Goal: Transaction & Acquisition: Download file/media

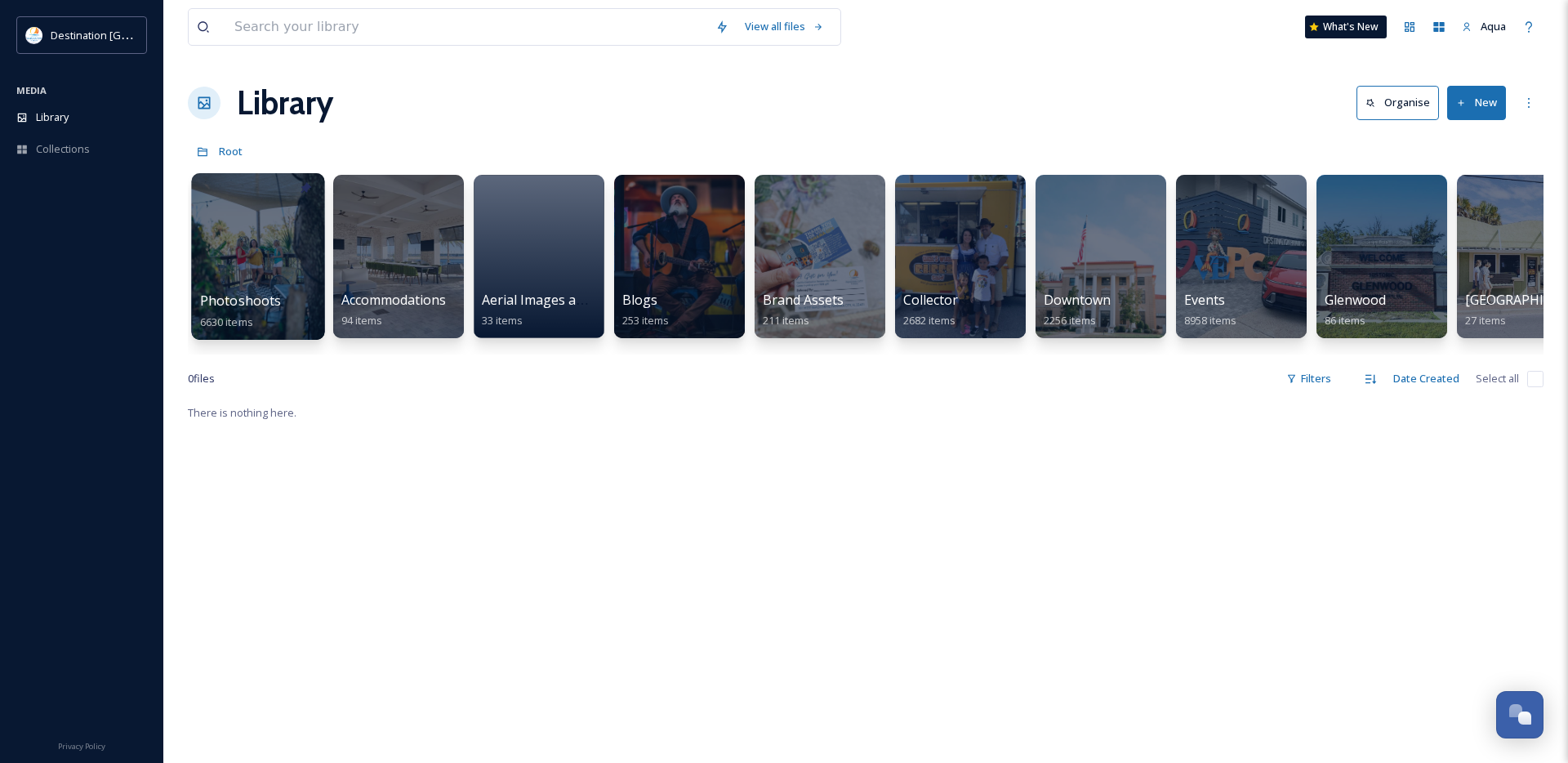
click at [285, 243] on div at bounding box center [258, 256] width 133 height 166
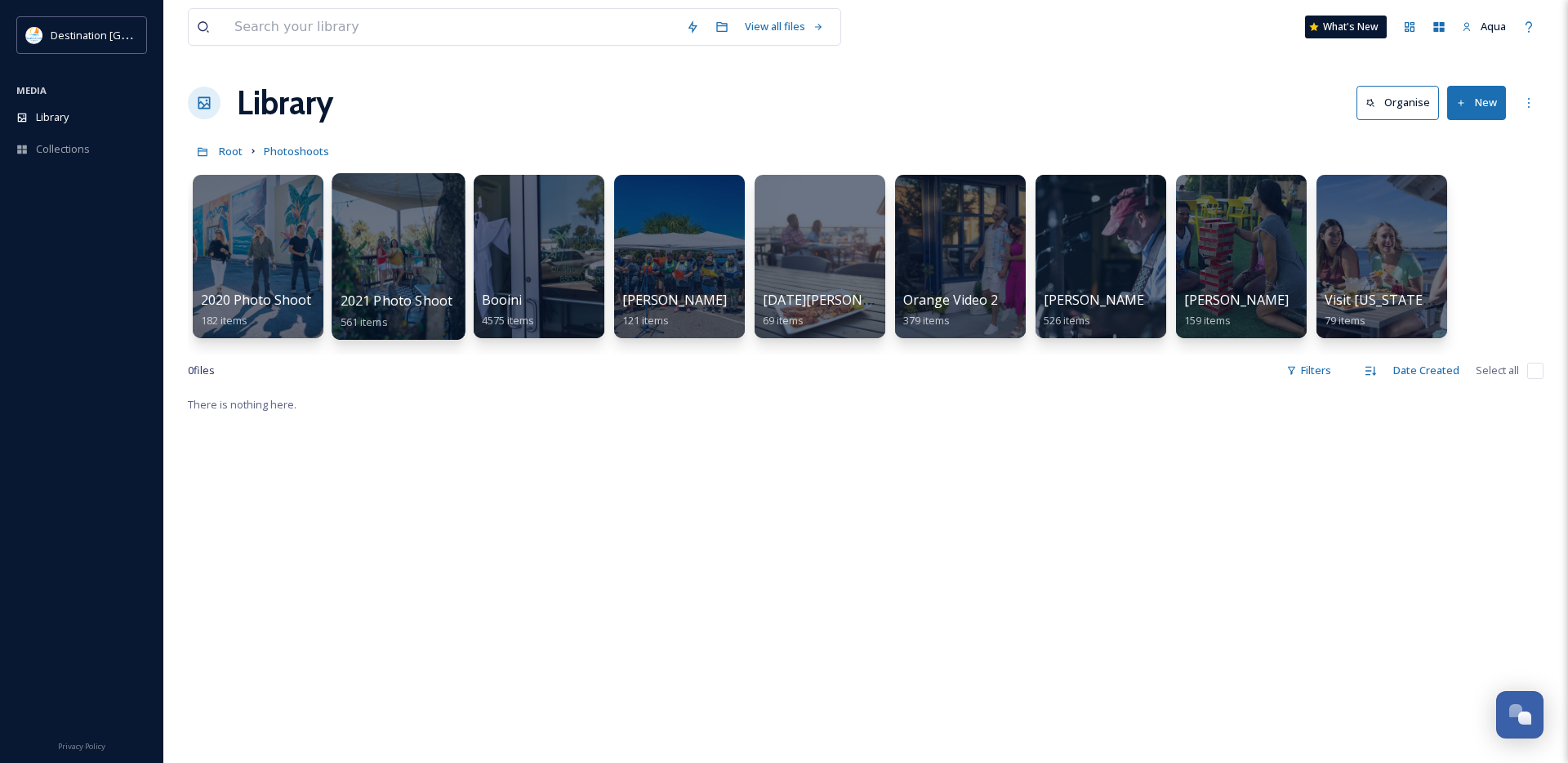
click at [413, 234] on div at bounding box center [398, 256] width 133 height 166
click at [554, 261] on div at bounding box center [538, 256] width 133 height 166
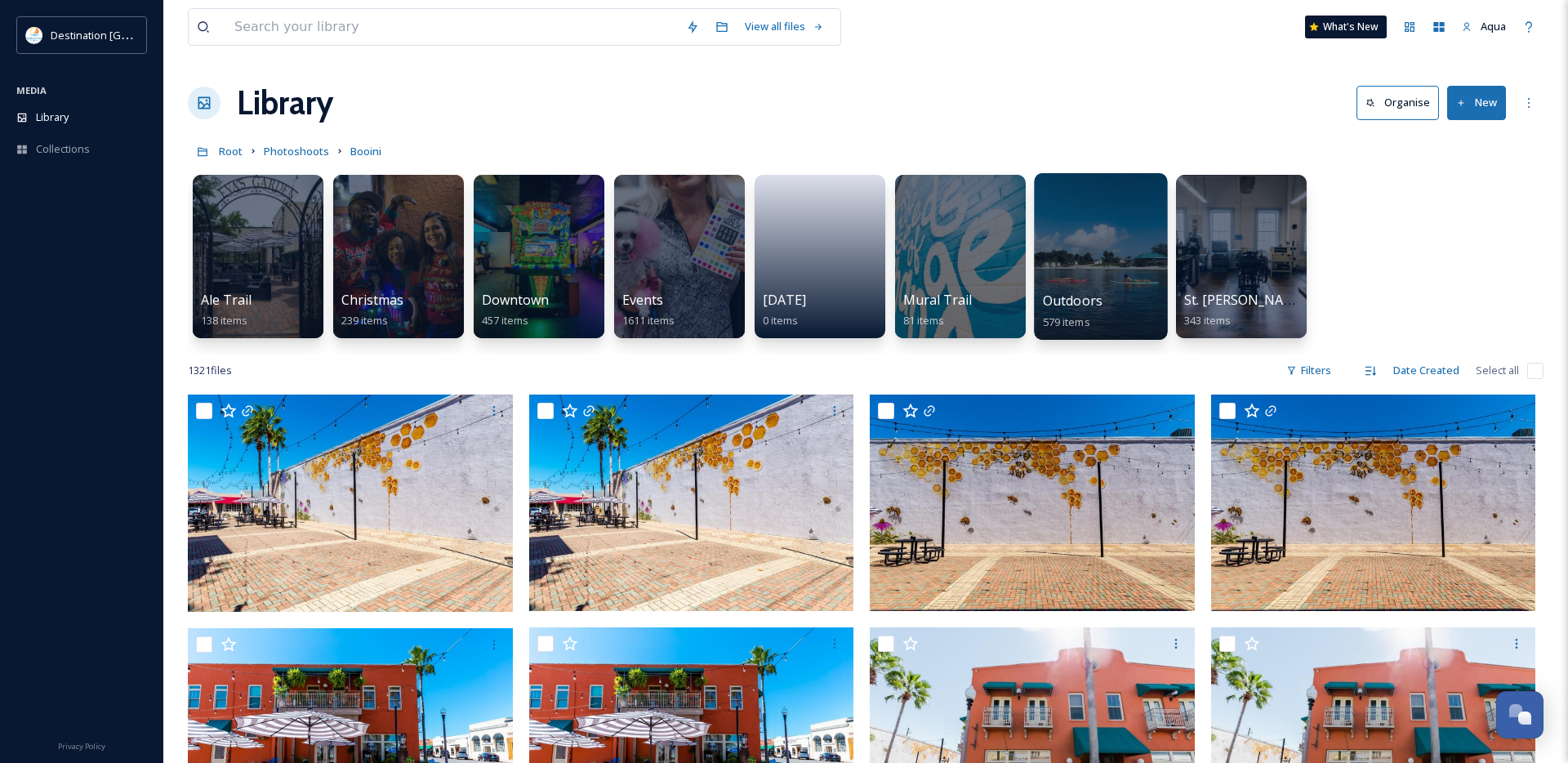
click at [1122, 271] on div at bounding box center [1100, 256] width 133 height 166
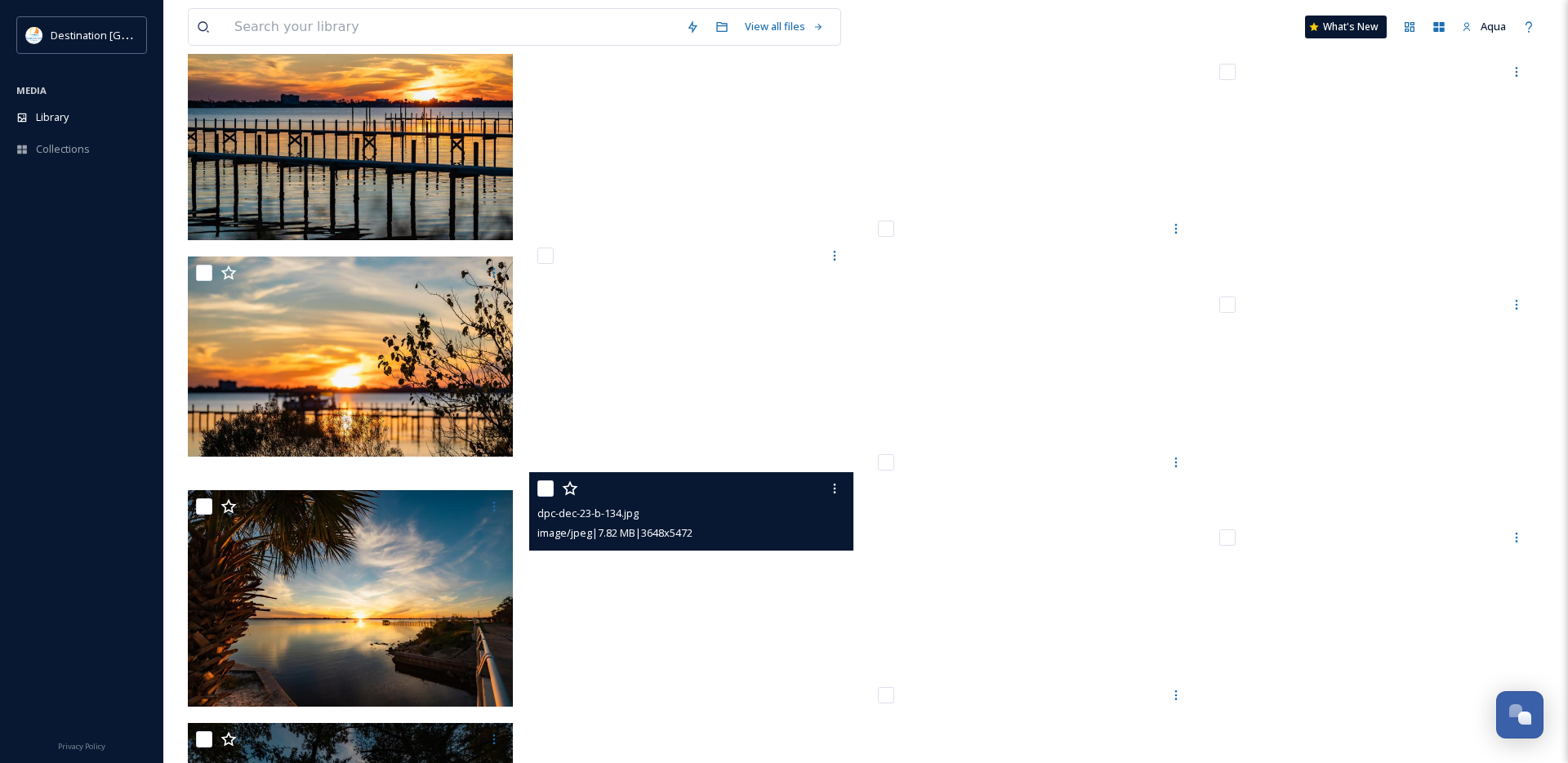
scroll to position [2271, 0]
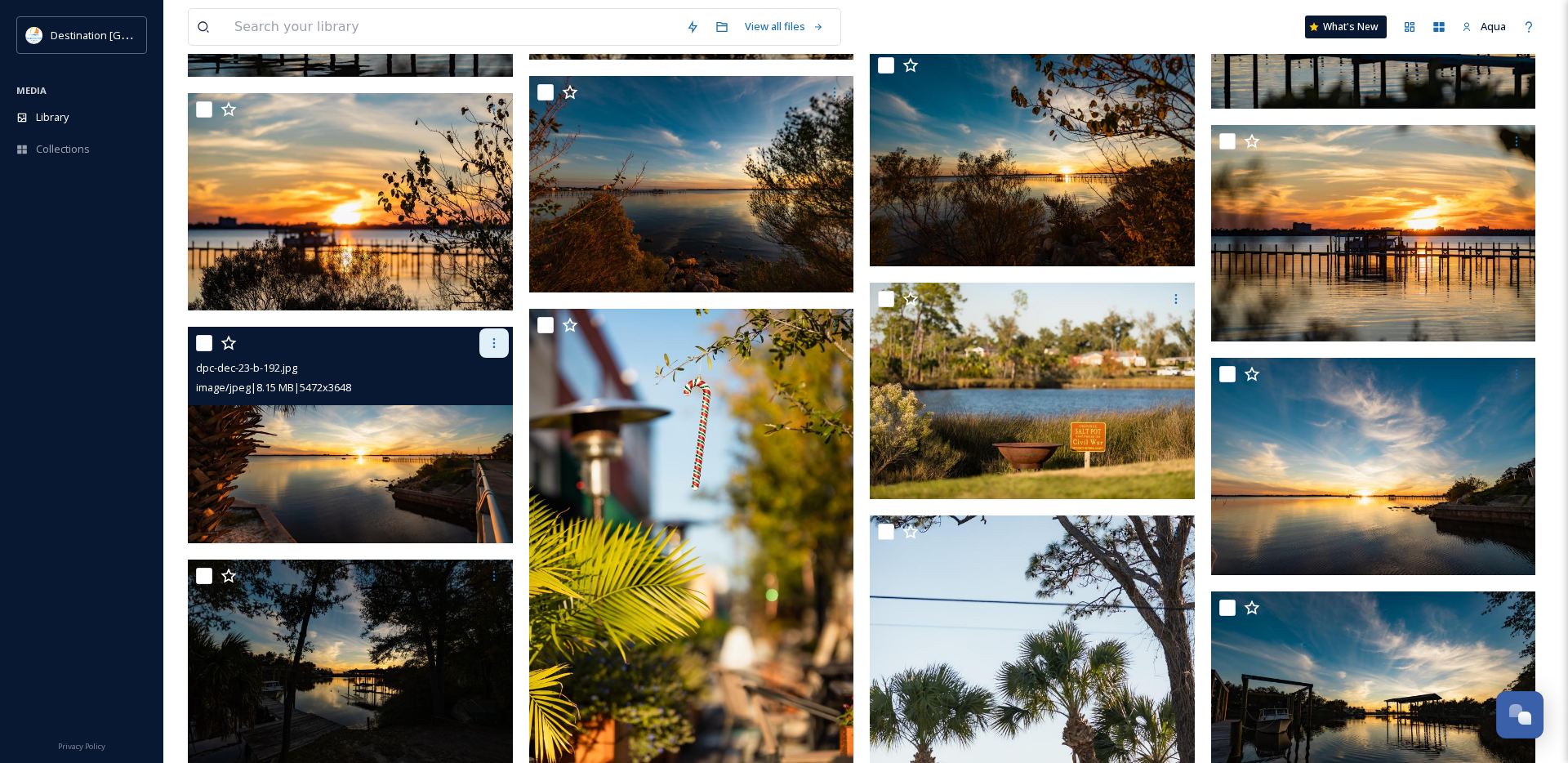
click at [492, 340] on icon at bounding box center [493, 343] width 13 height 13
click at [491, 403] on span "Download" at bounding box center [474, 411] width 50 height 16
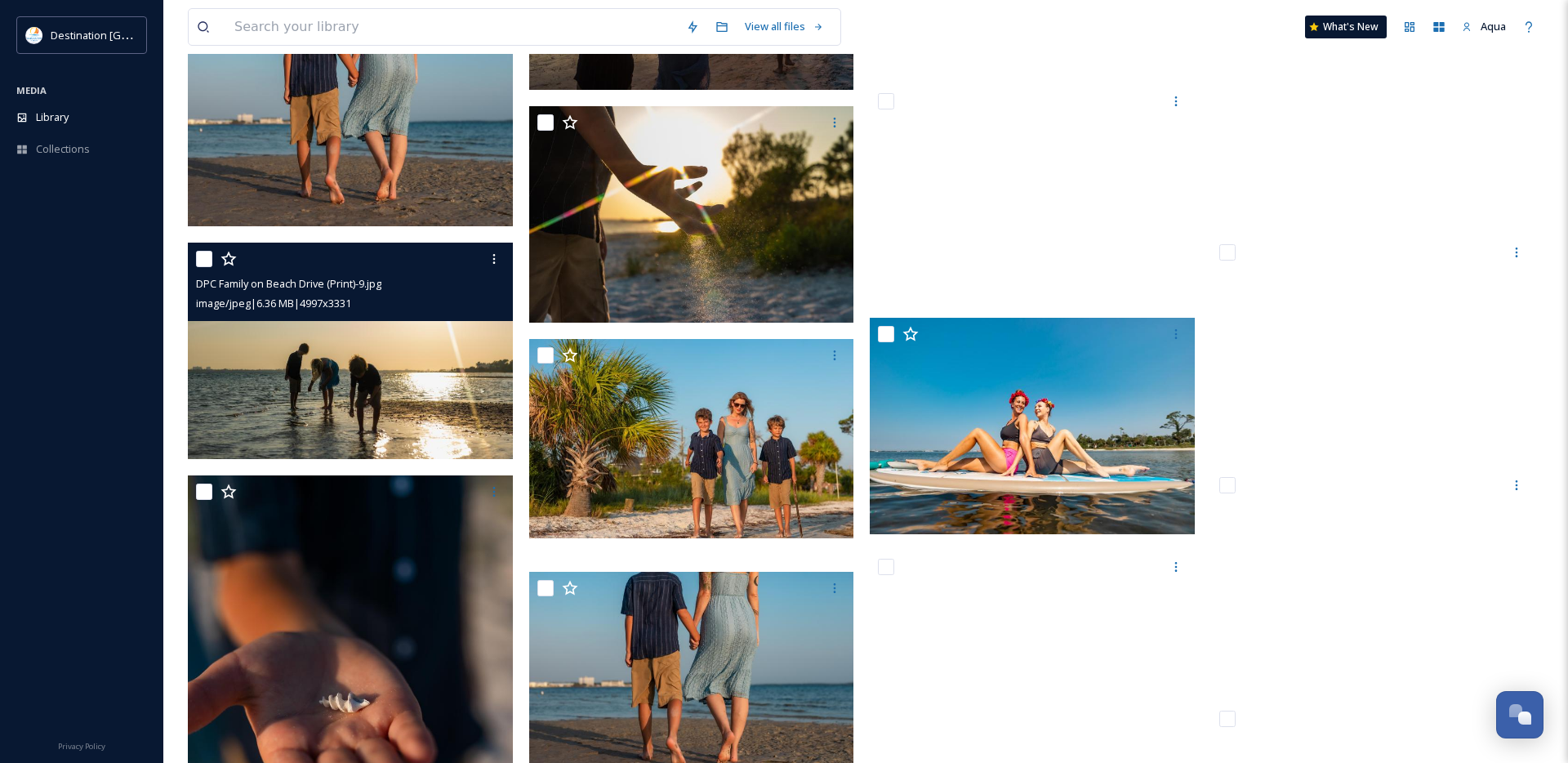
scroll to position [14492, 0]
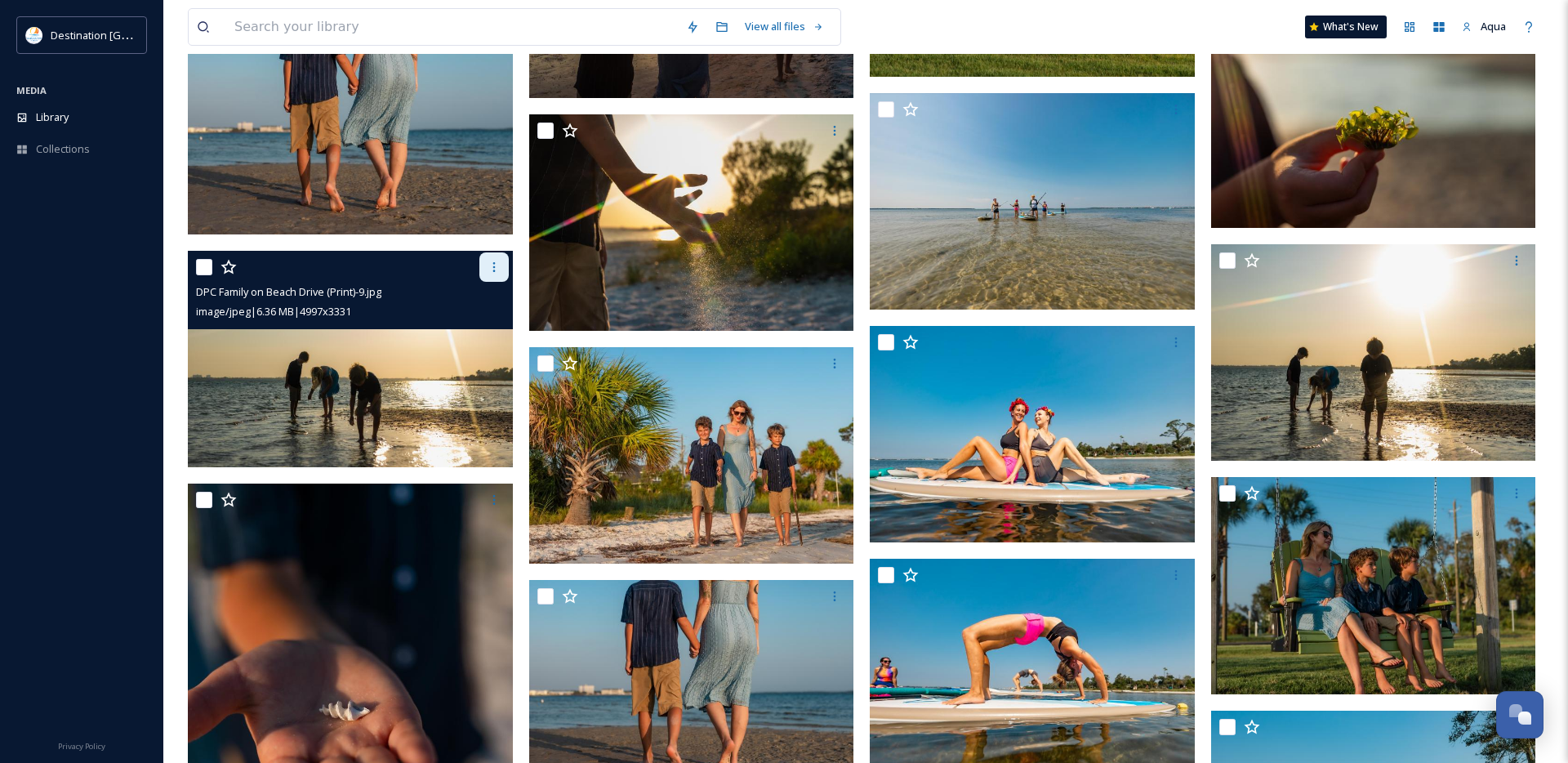
click at [493, 264] on icon at bounding box center [493, 266] width 13 height 13
click at [471, 329] on span "Download" at bounding box center [474, 334] width 50 height 16
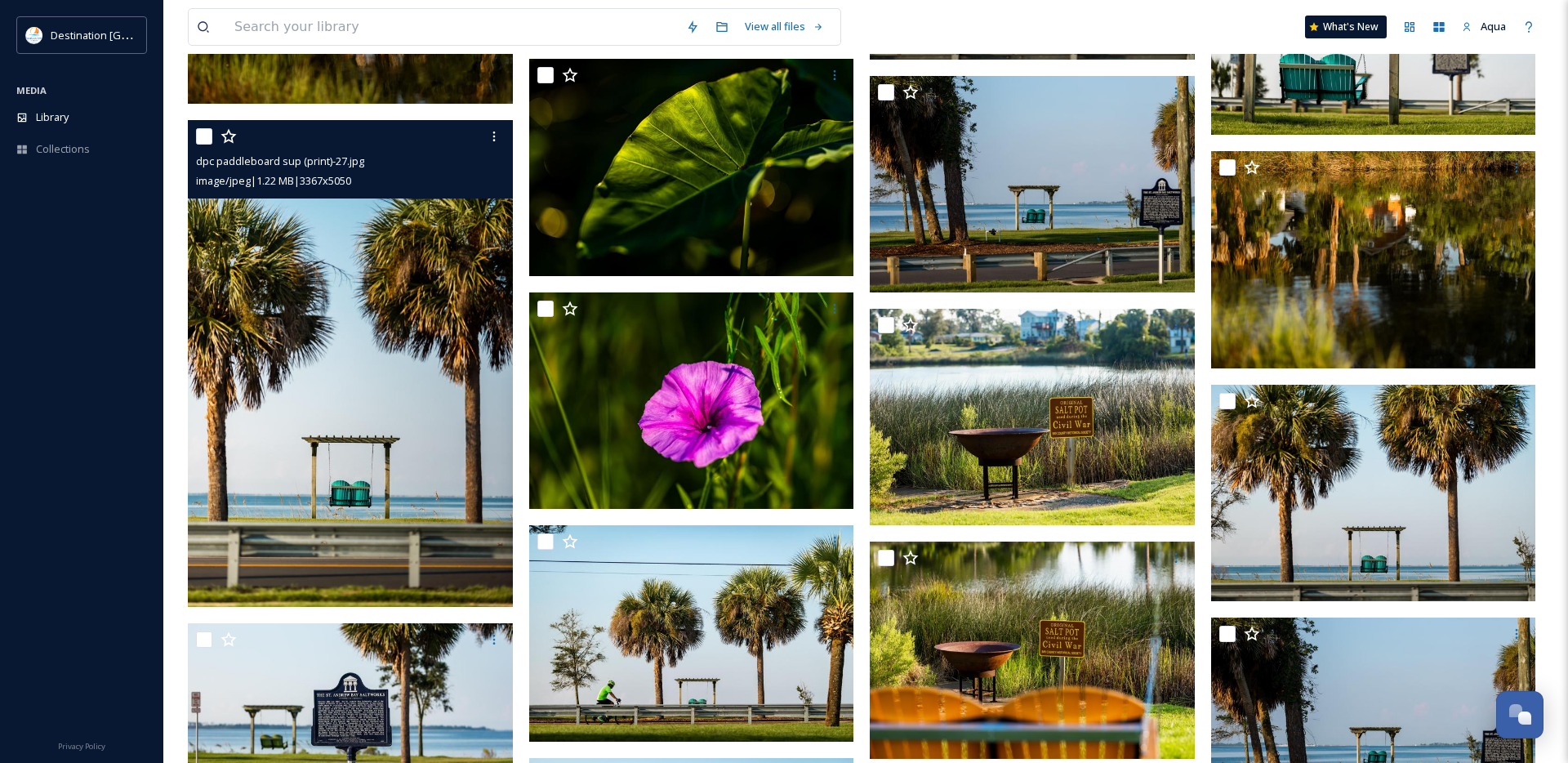
scroll to position [25416, 0]
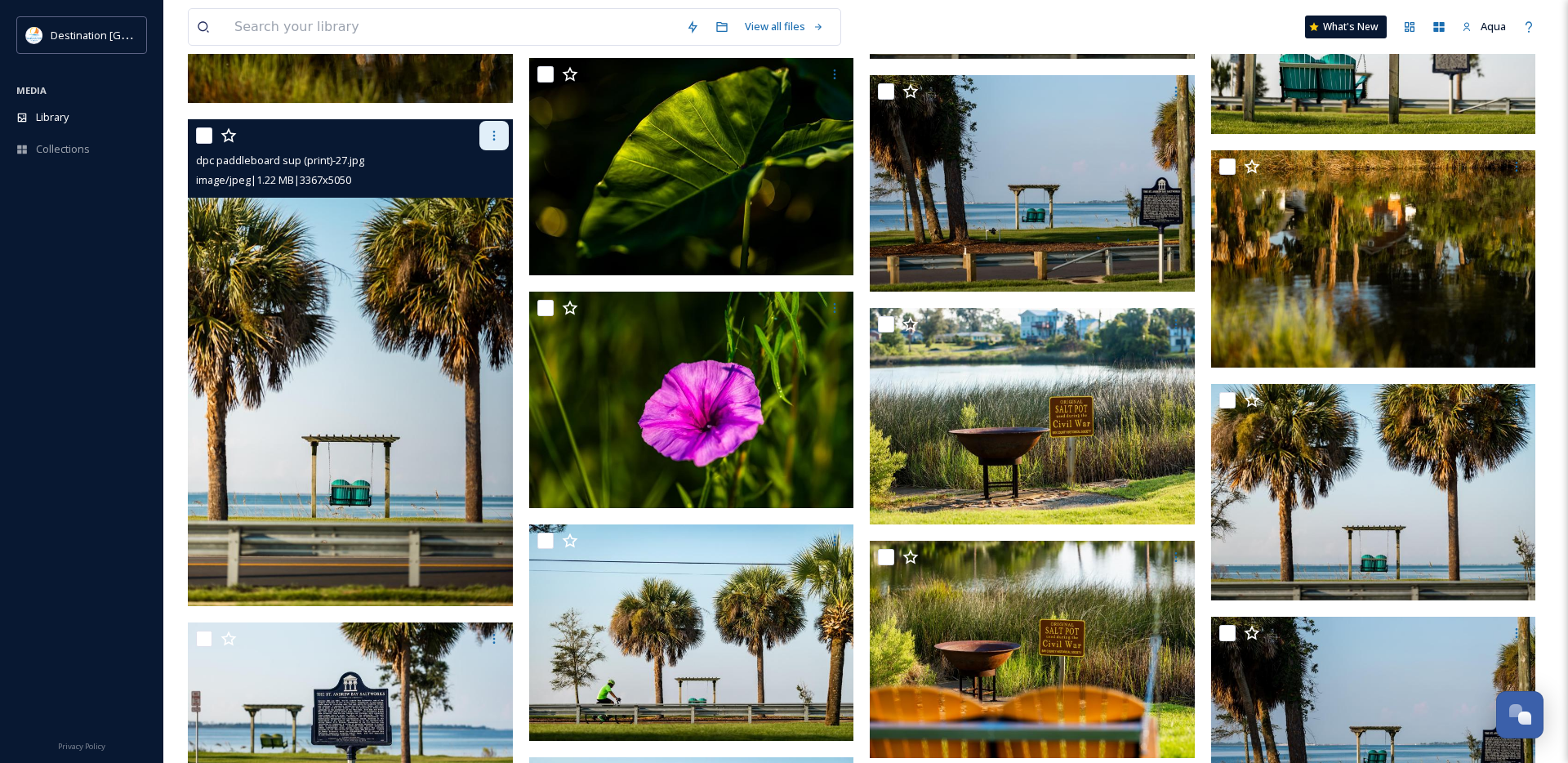
click at [496, 134] on icon at bounding box center [493, 135] width 13 height 13
click at [494, 204] on span "Download" at bounding box center [474, 203] width 50 height 16
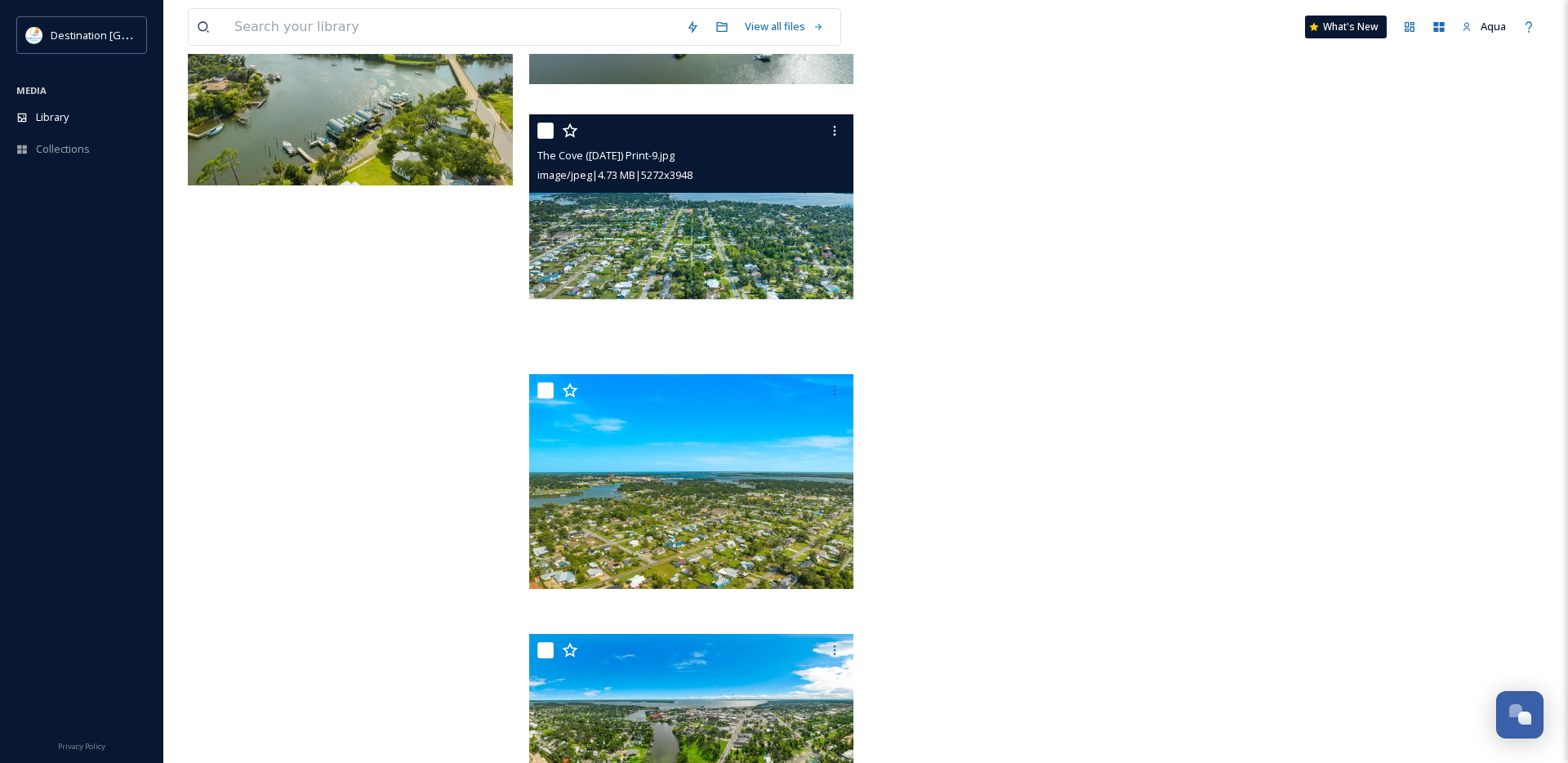
scroll to position [38069, 0]
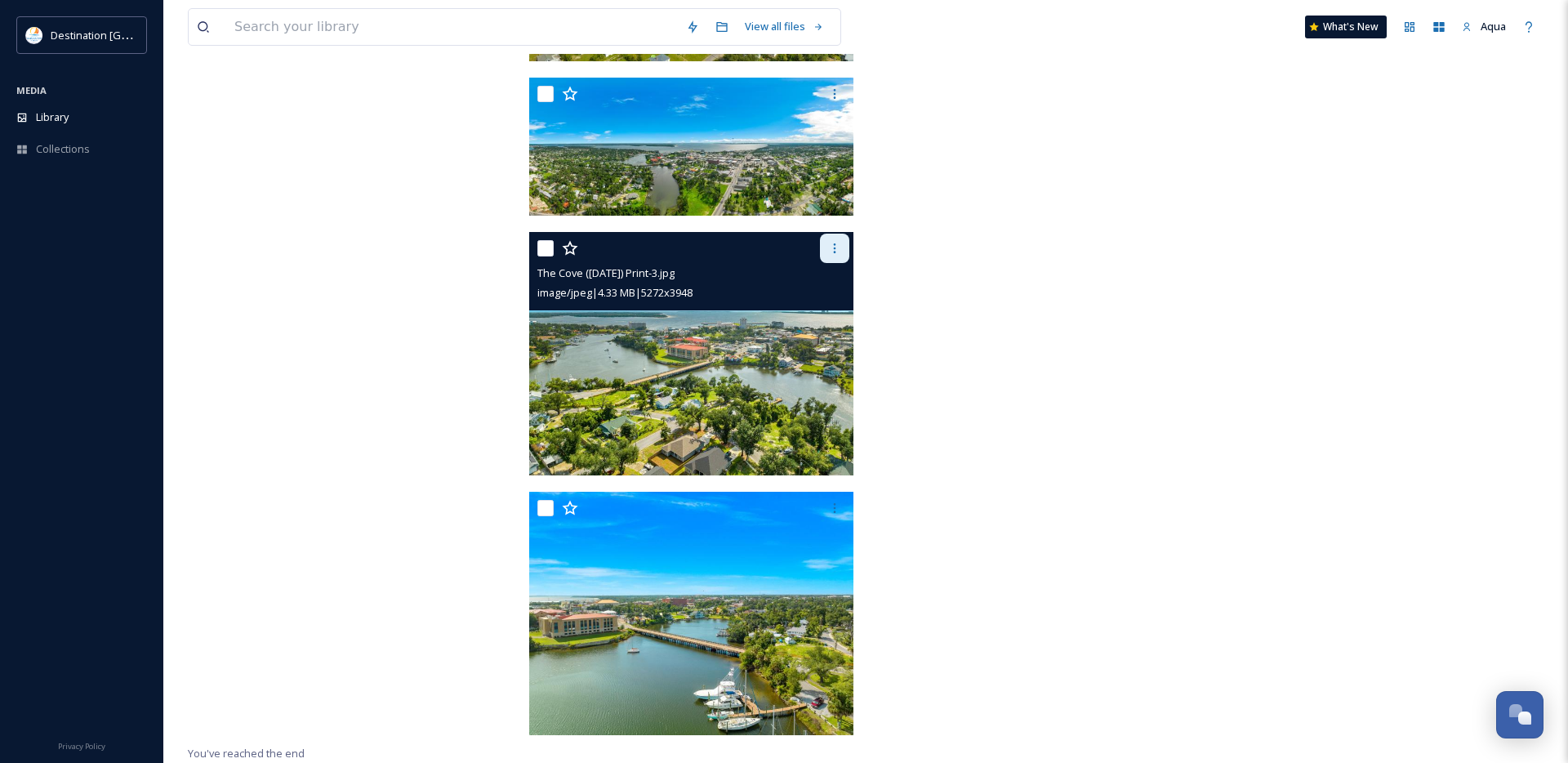
click at [832, 249] on icon at bounding box center [834, 248] width 13 height 13
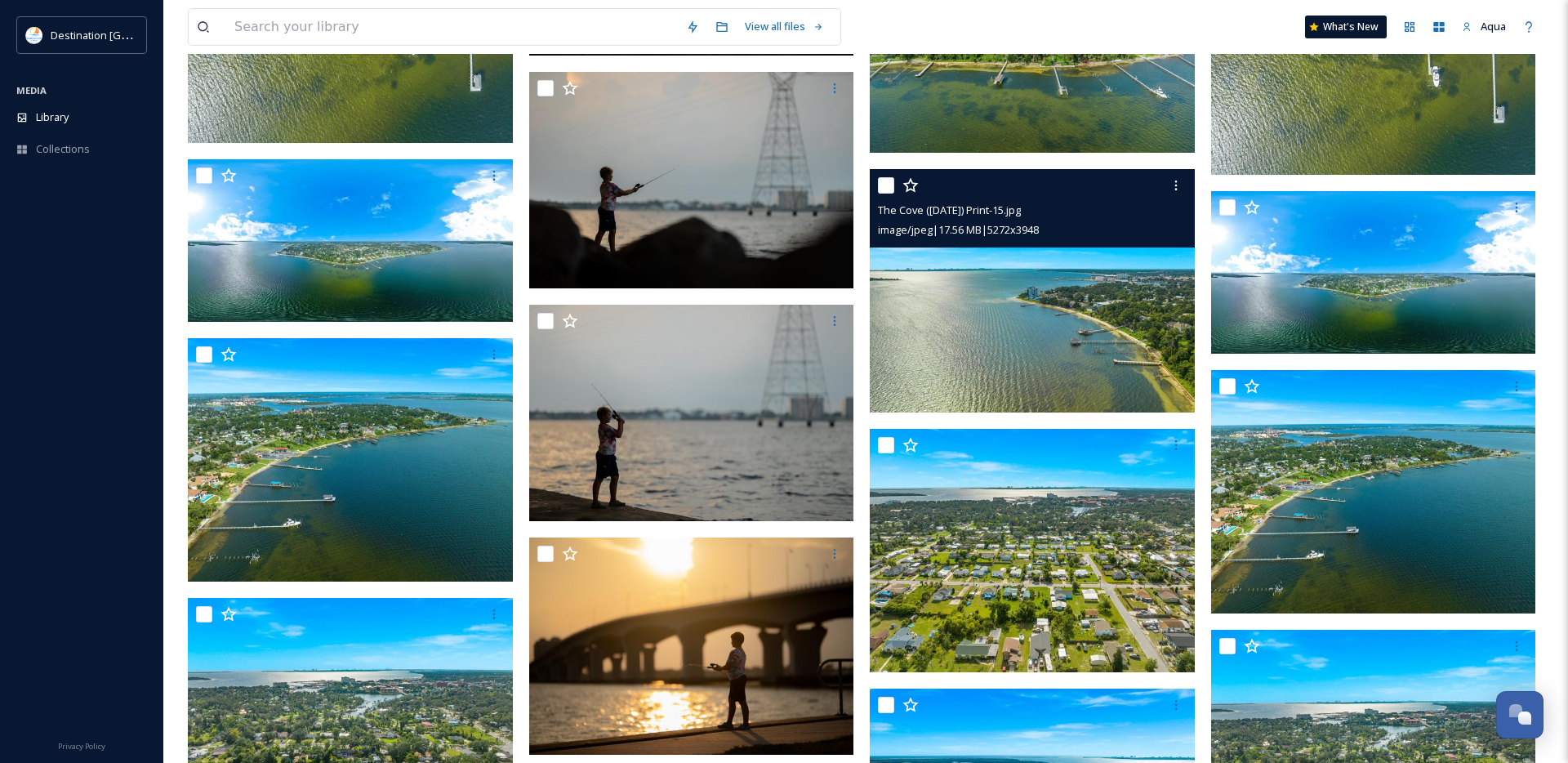
scroll to position [35286, 0]
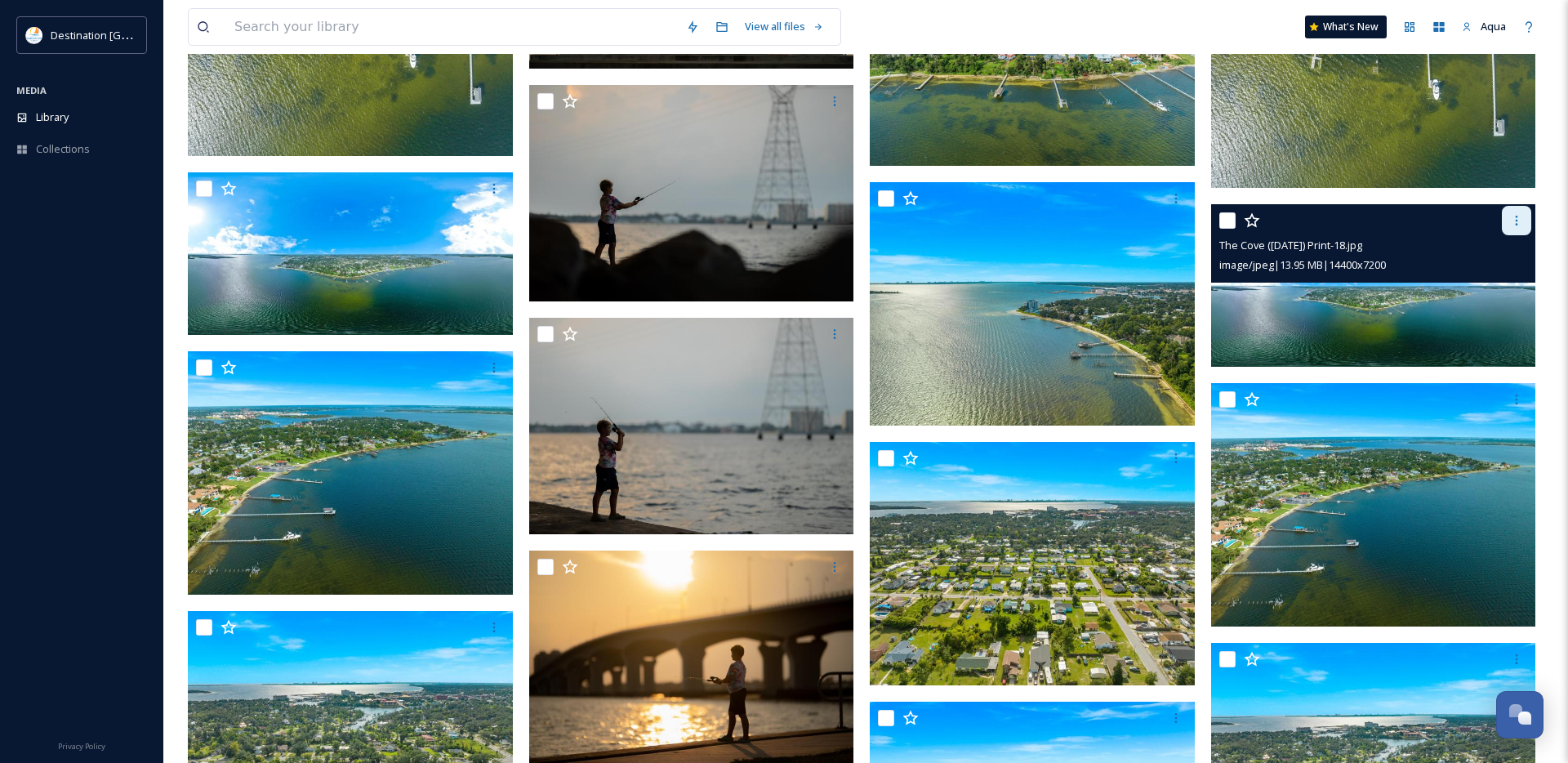
click at [1511, 218] on icon at bounding box center [1516, 220] width 13 height 13
click at [1485, 287] on span "Download" at bounding box center [1497, 288] width 50 height 16
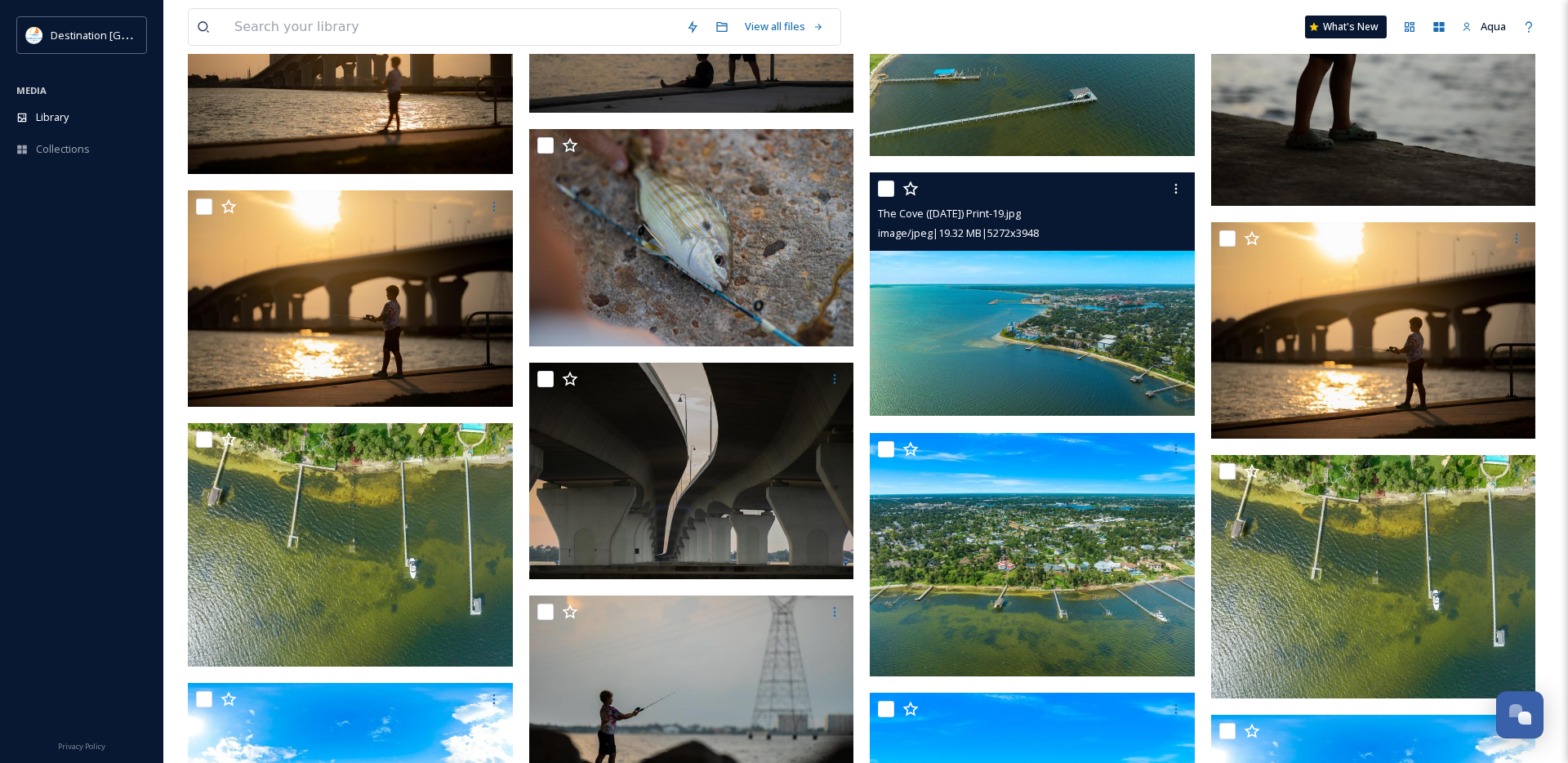
scroll to position [34779, 0]
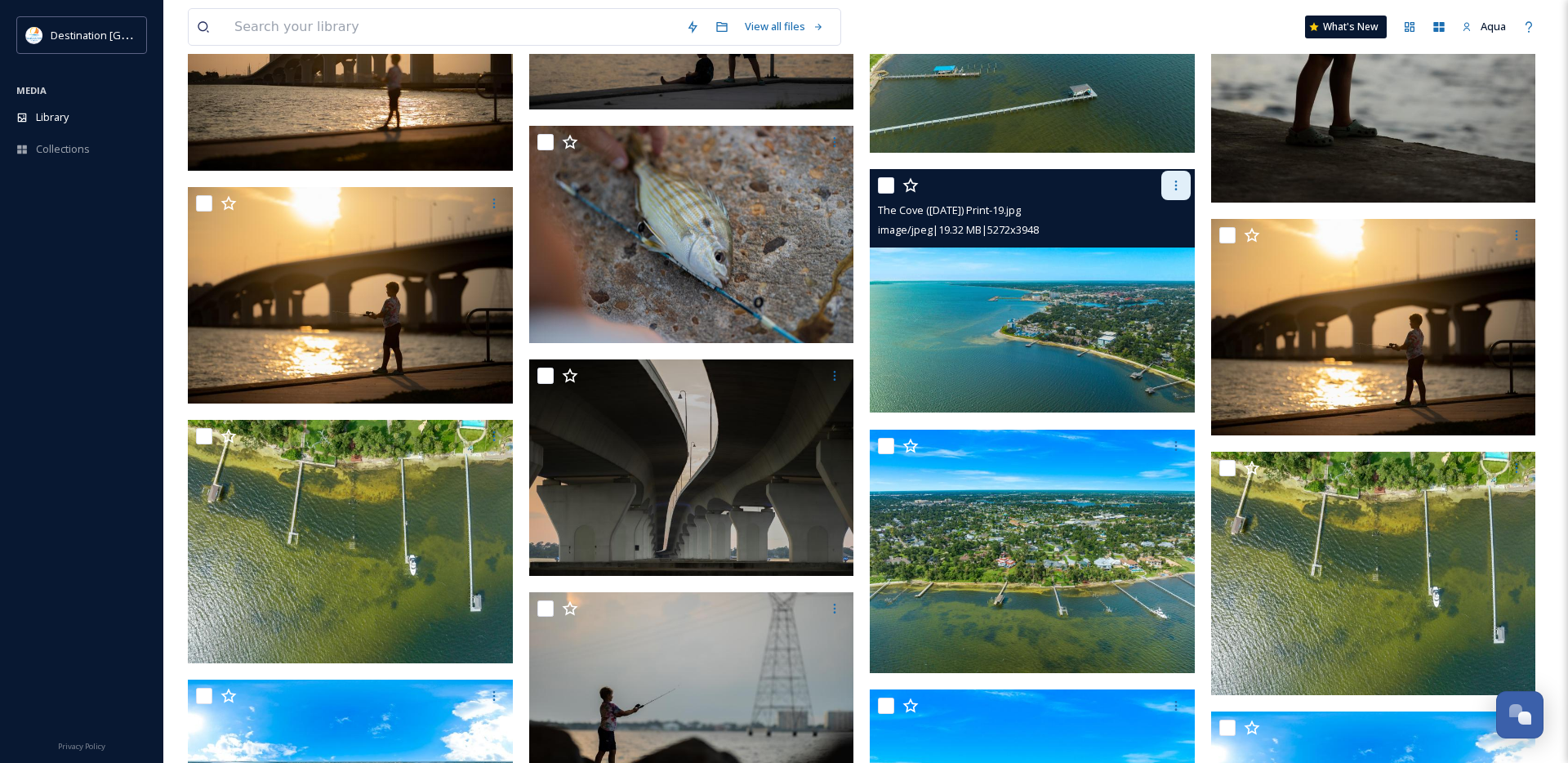
click at [1177, 189] on icon at bounding box center [1176, 185] width 13 height 13
click at [1162, 251] on span "Download" at bounding box center [1156, 253] width 50 height 16
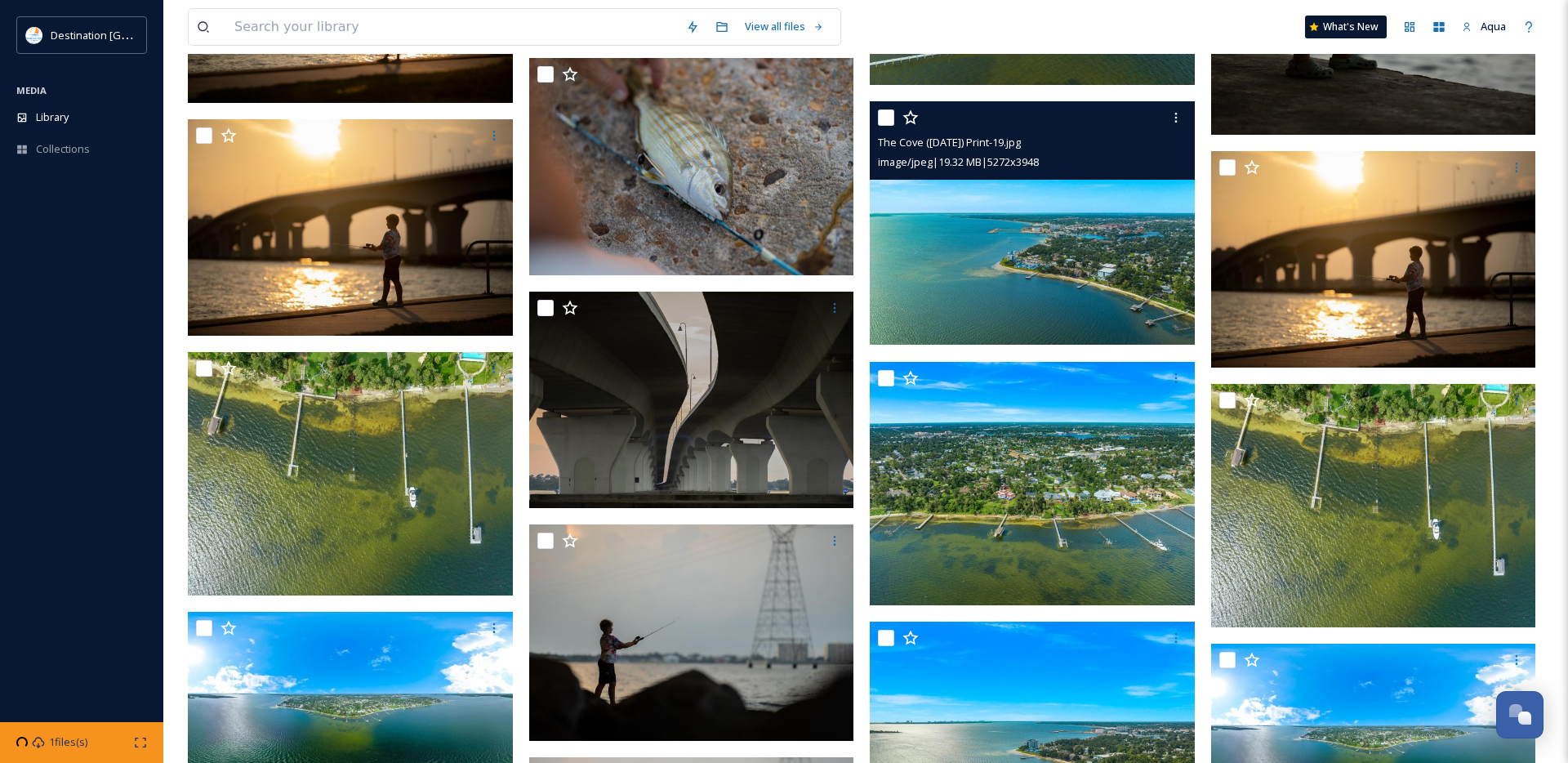
scroll to position [34881, 0]
